Goal: Check status: Check status

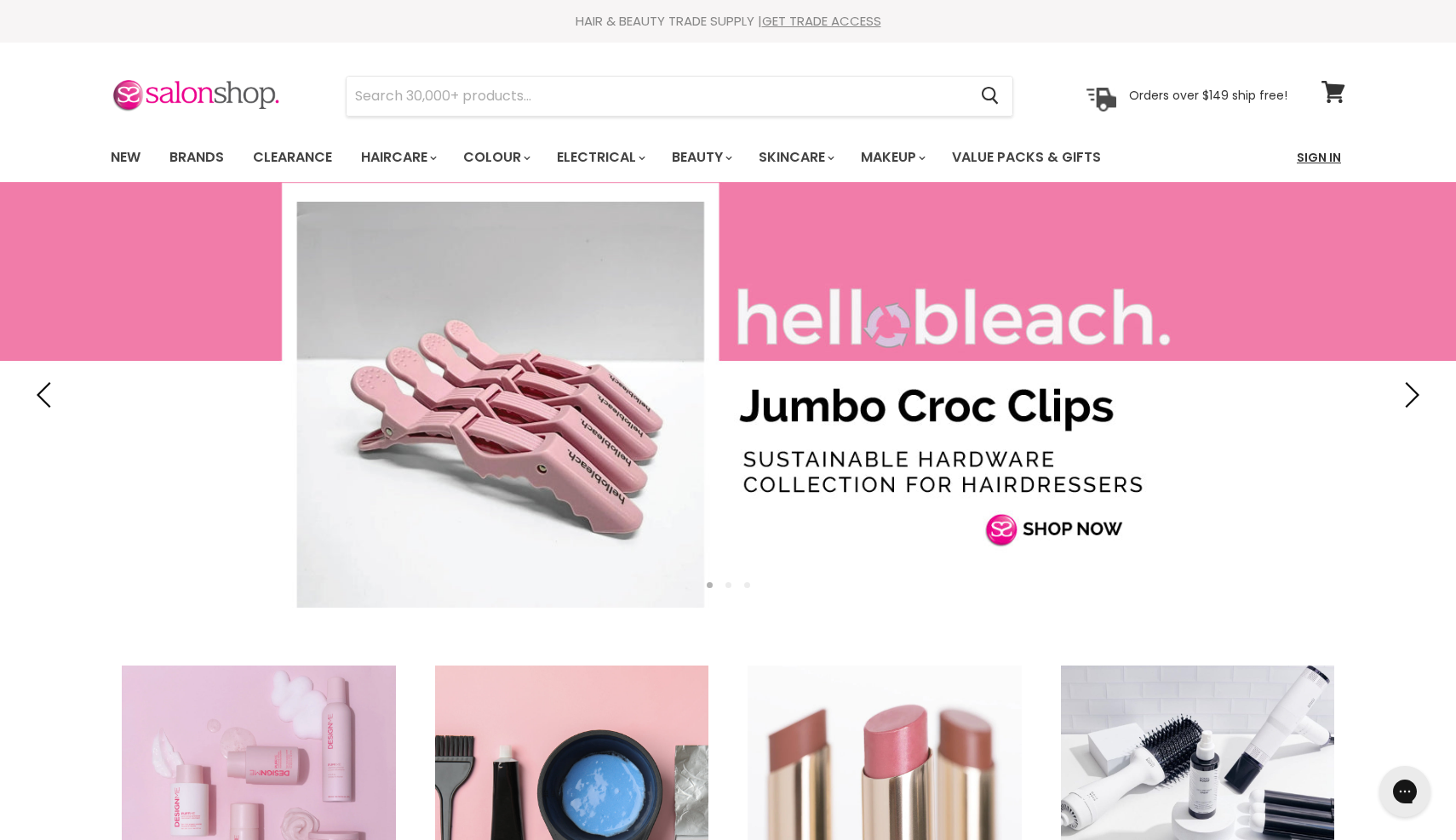
click at [1315, 161] on link "Sign In" at bounding box center [1320, 158] width 65 height 36
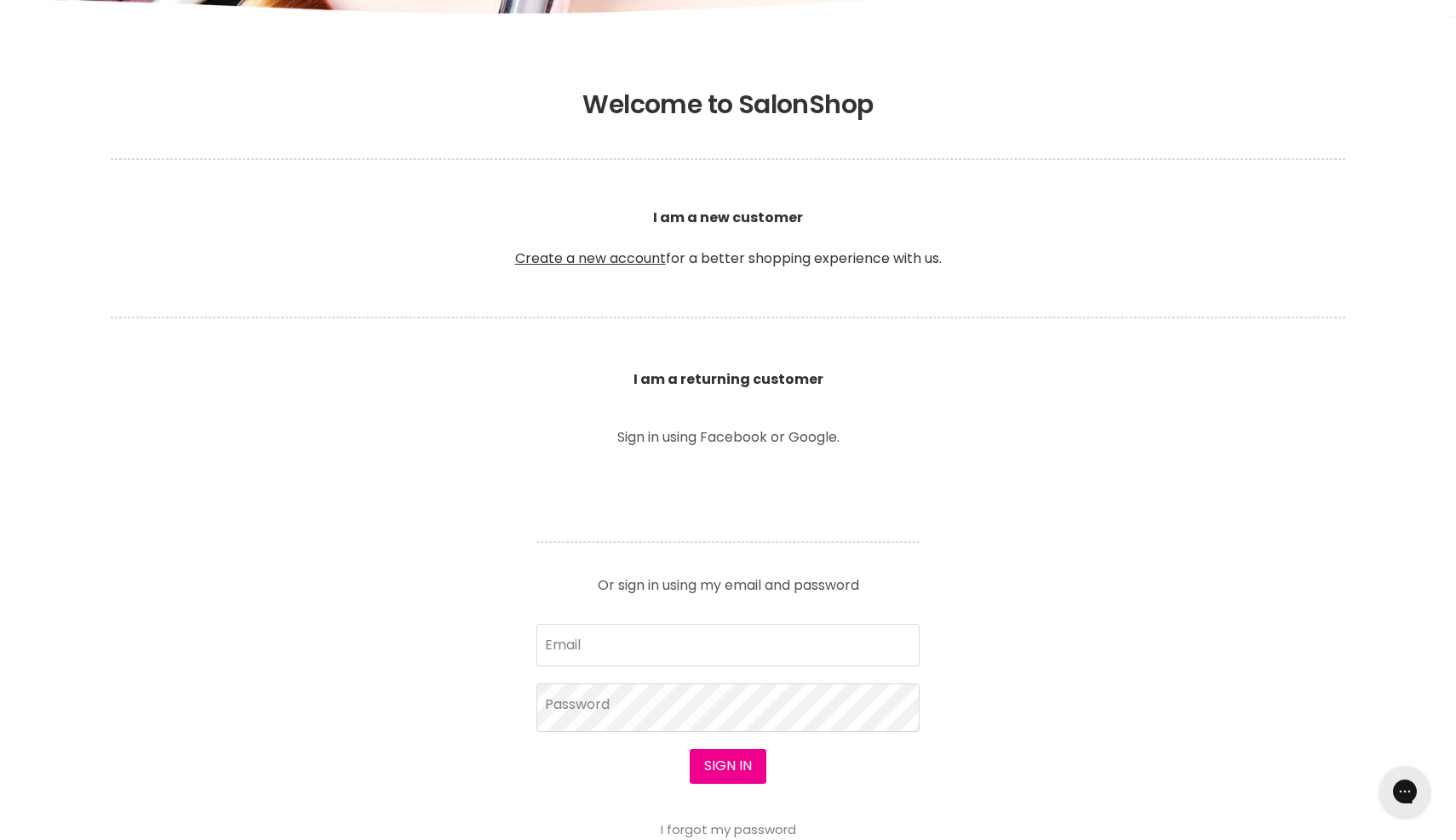
scroll to position [294, 0]
type input "catsmithmakeup@gmail.com"
click at [719, 775] on button "Sign in" at bounding box center [728, 765] width 76 height 34
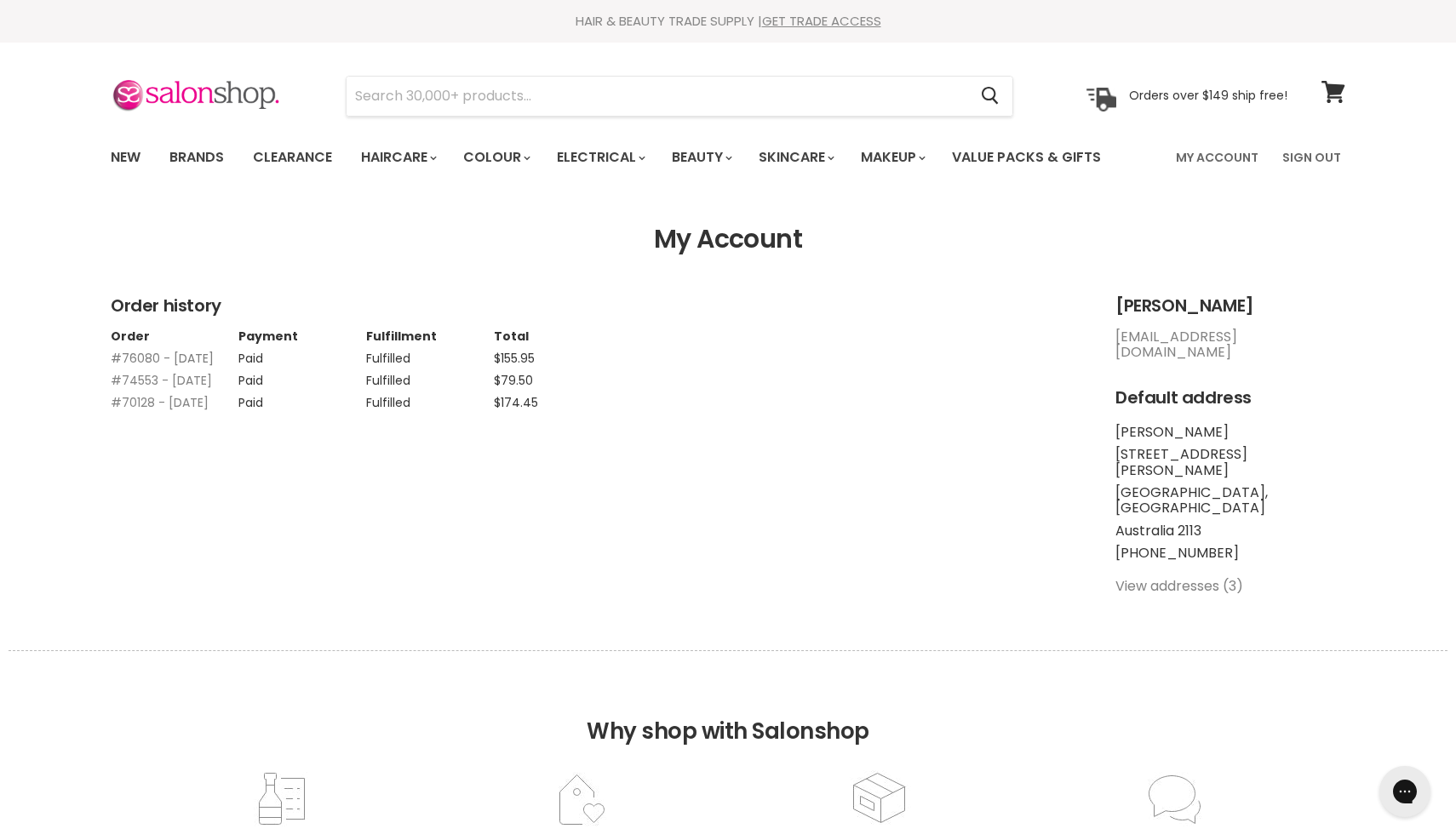
click at [134, 358] on link "#76080 - 06 Feb, 2025" at bounding box center [162, 358] width 103 height 17
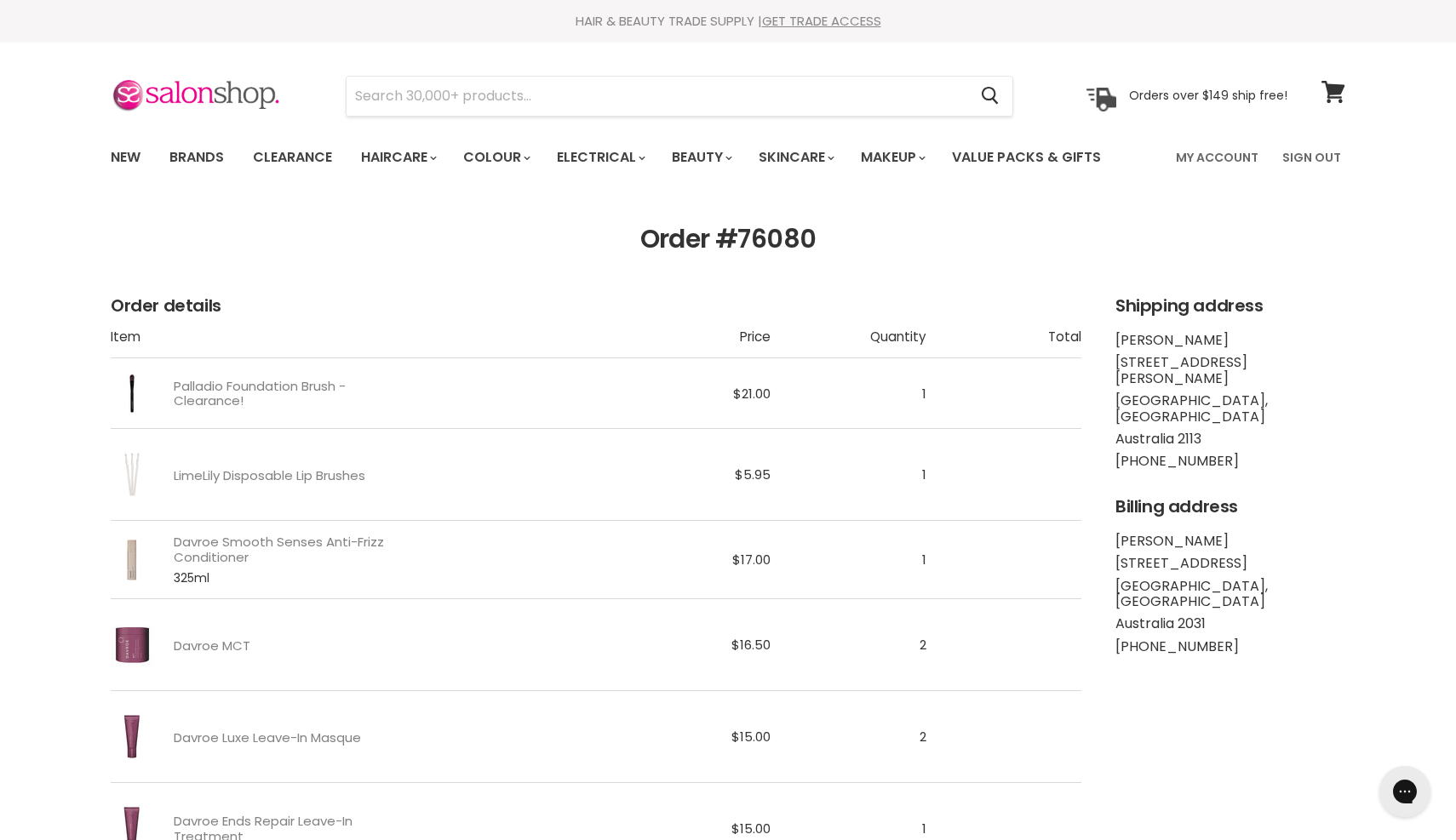
click at [141, 353] on th "Item" at bounding box center [363, 344] width 505 height 29
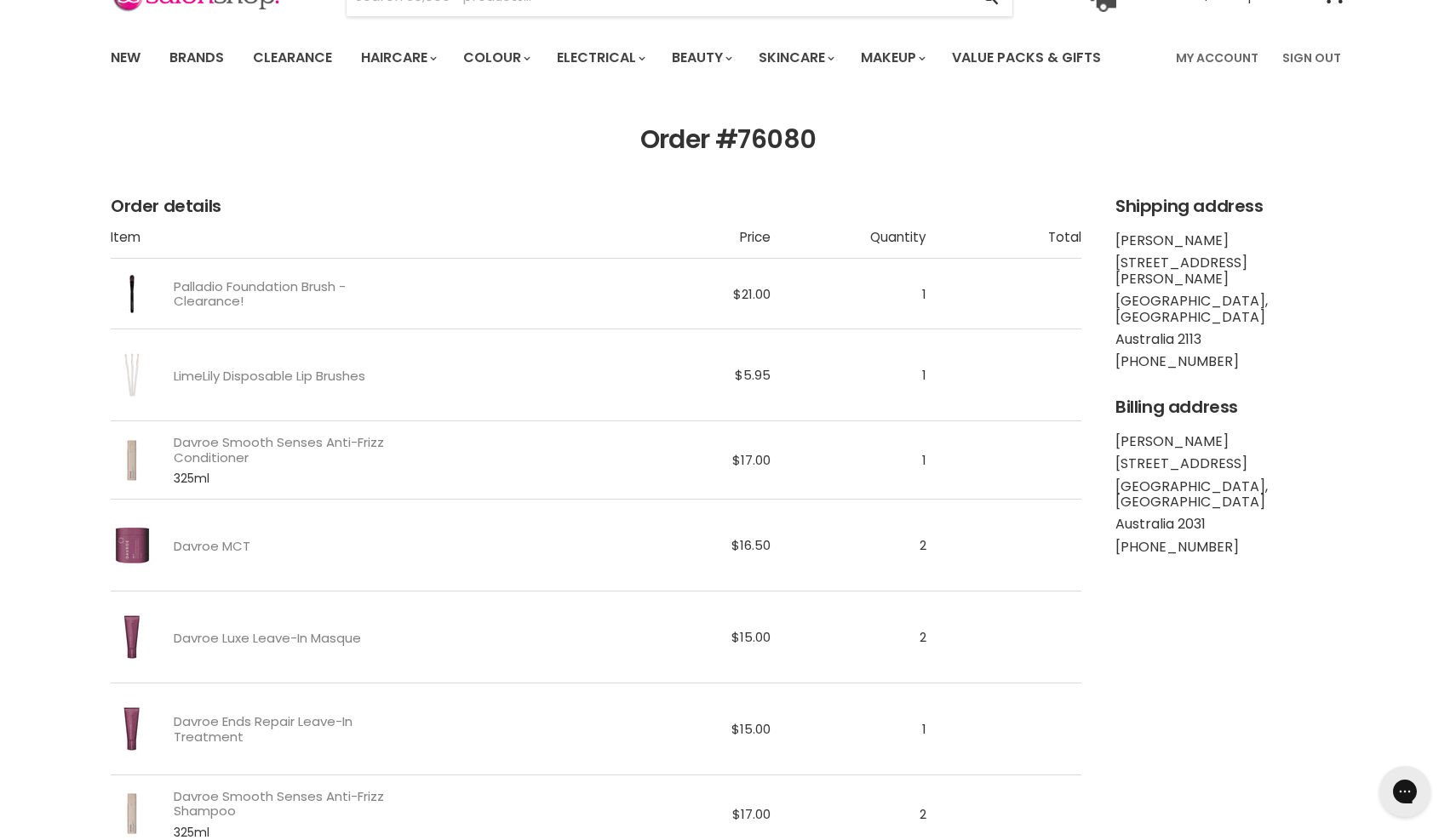
scroll to position [45, 0]
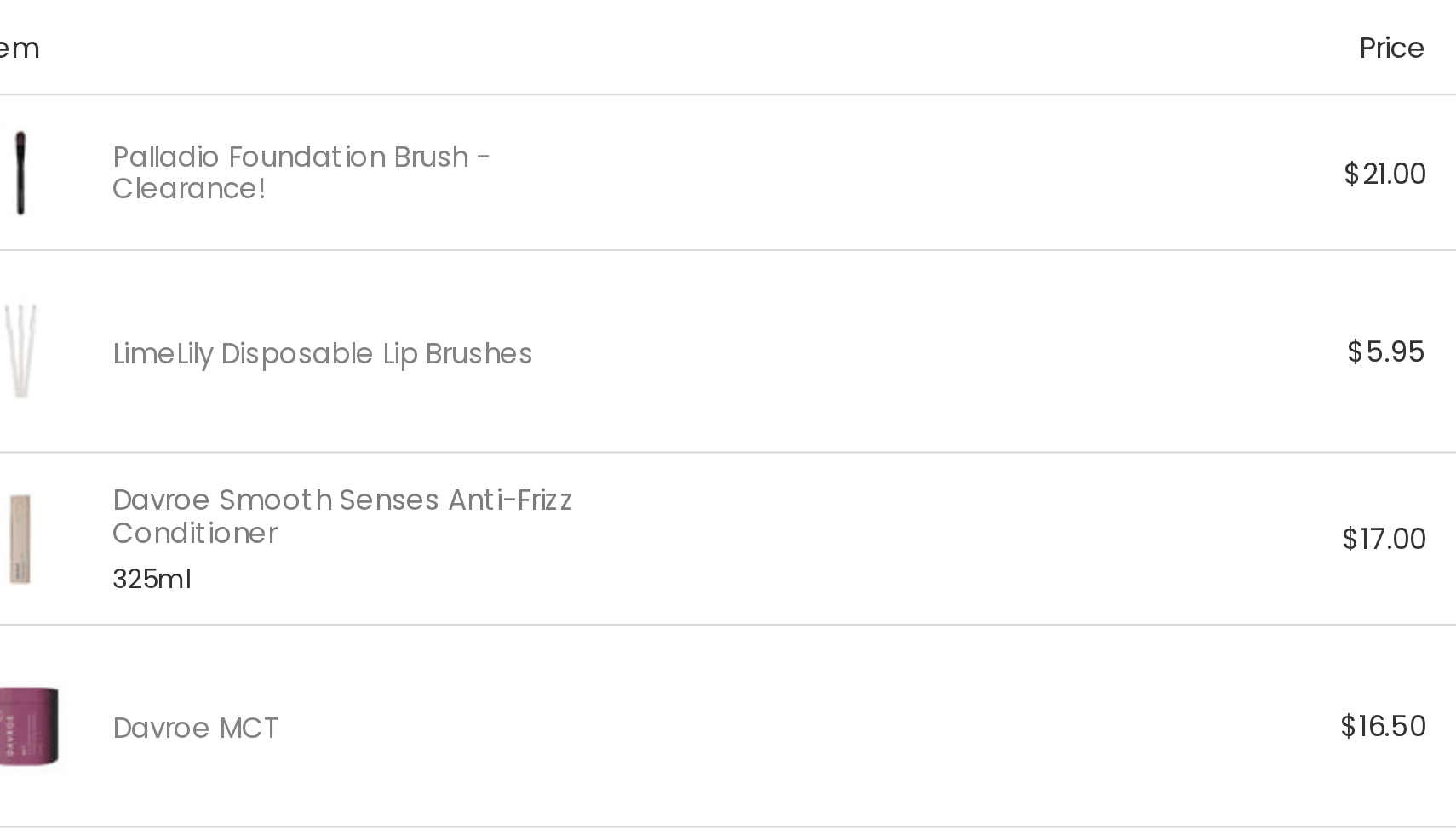
click at [174, 490] on link "Davroe Smooth Senses Anti-Frizz Conditioner" at bounding box center [290, 504] width 232 height 30
